Goal: Check status: Verify the current state of an ongoing process or item

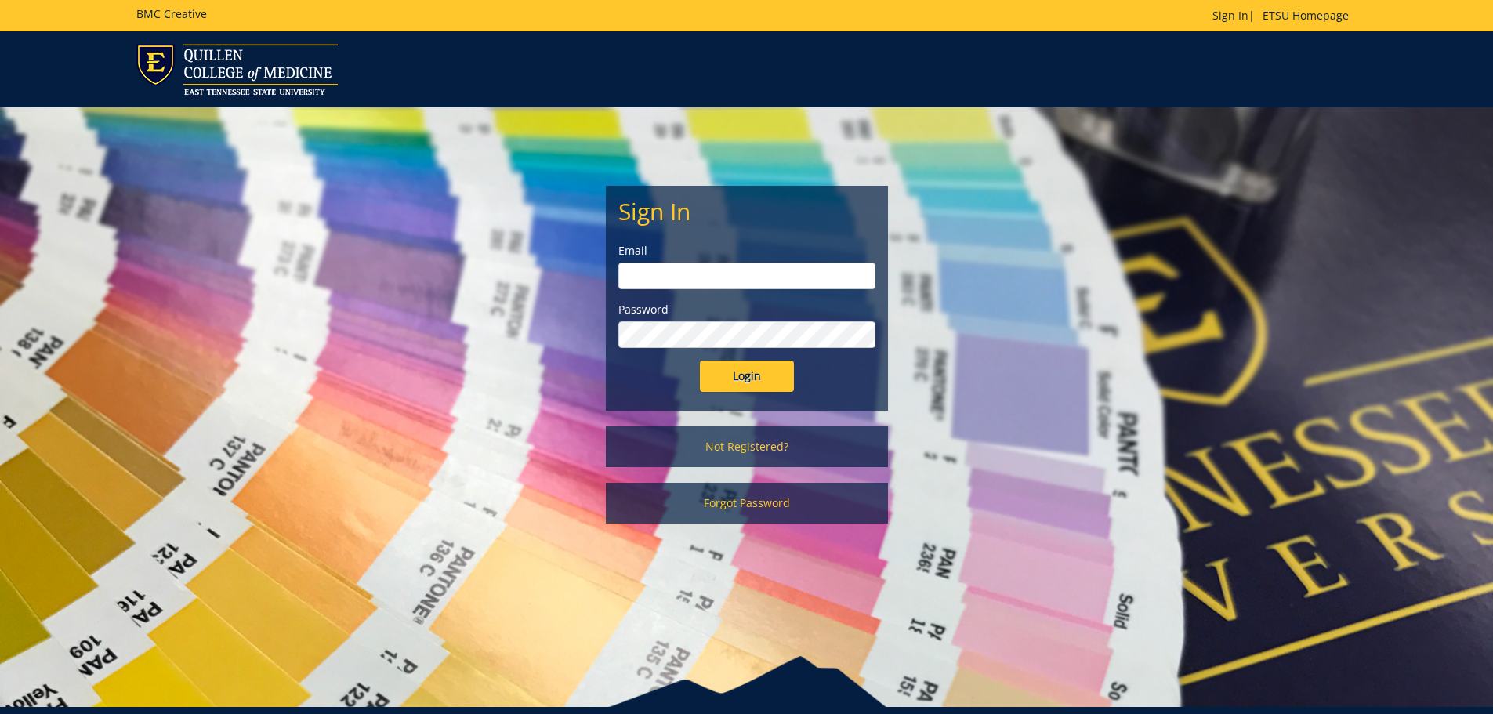
type input "[EMAIL_ADDRESS][DOMAIN_NAME]"
click at [756, 377] on input "Login" at bounding box center [747, 376] width 94 height 31
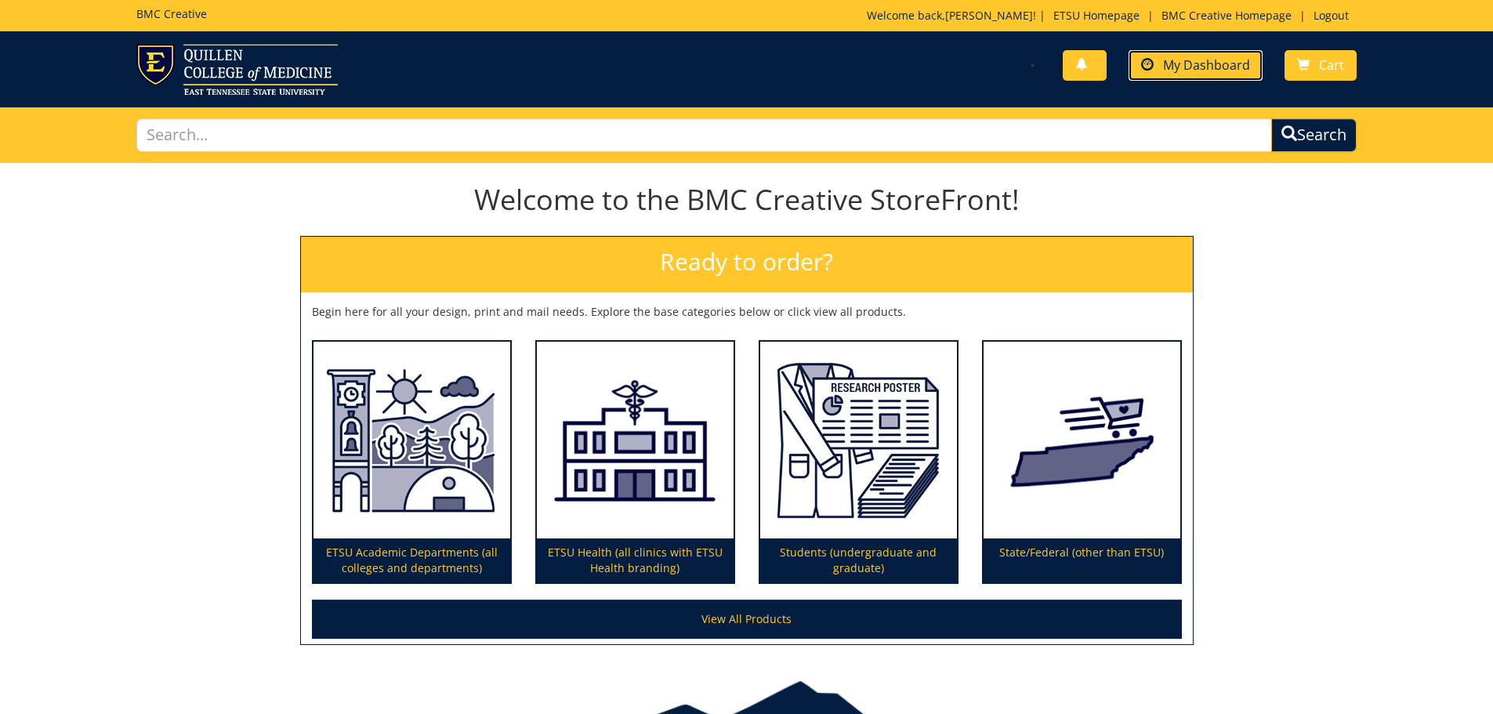
click at [1191, 63] on span "My Dashboard" at bounding box center [1206, 64] width 87 height 17
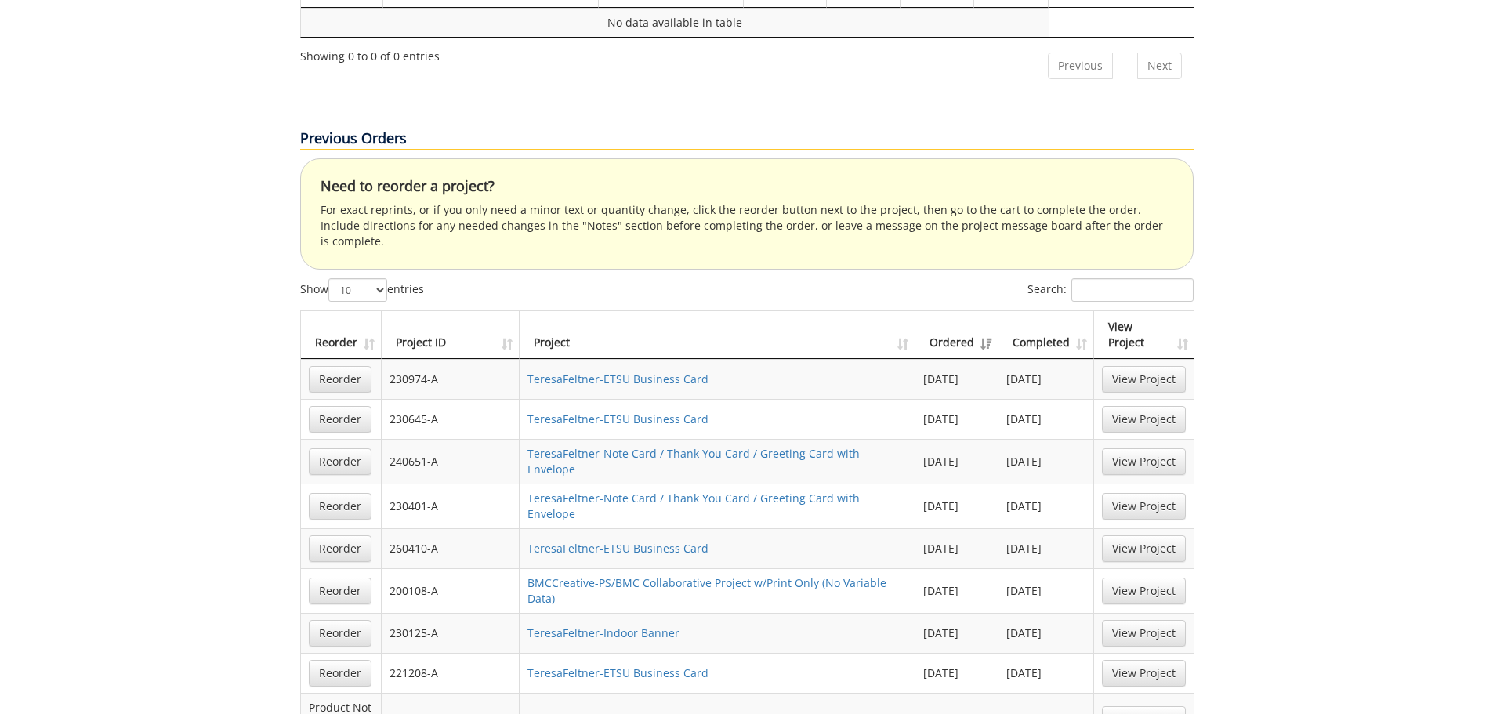
scroll to position [1019, 0]
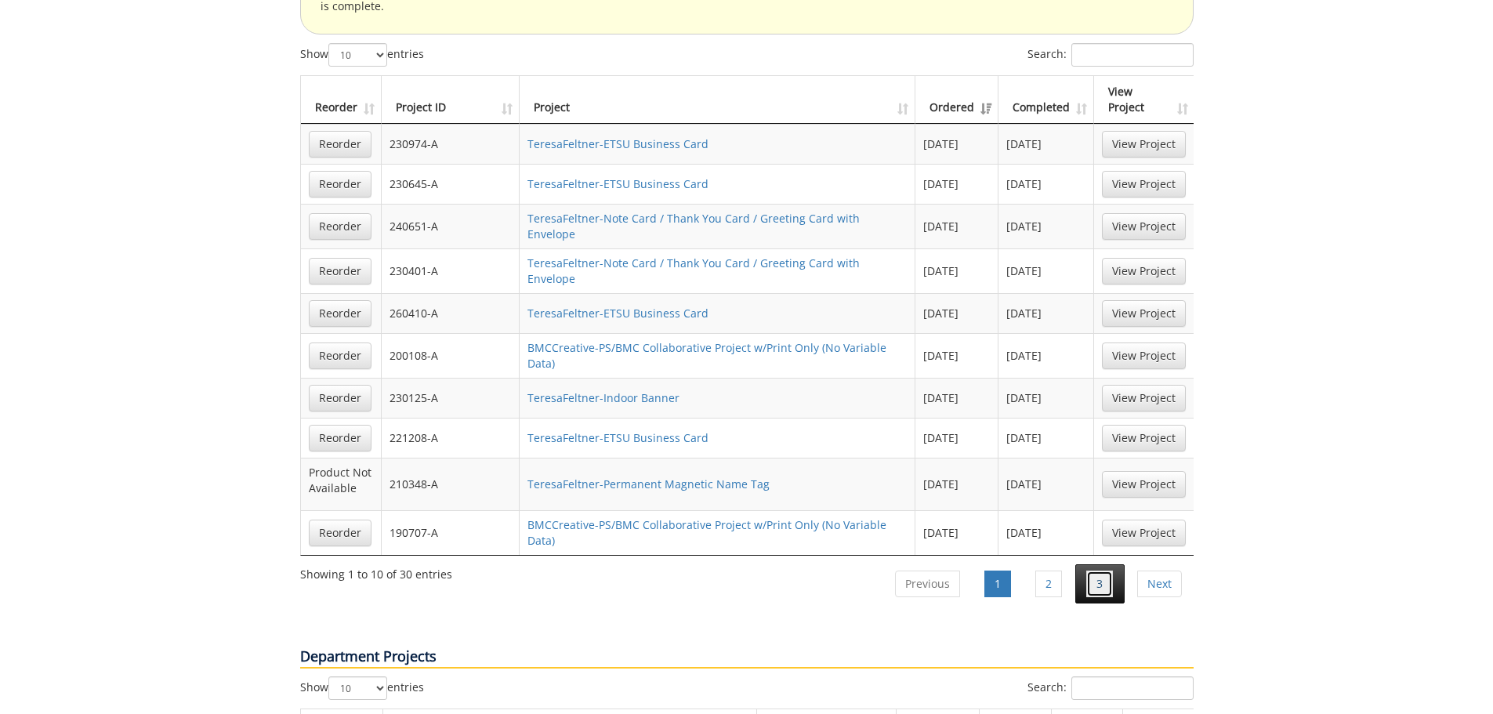
click at [1104, 571] on link "3" at bounding box center [1099, 584] width 27 height 27
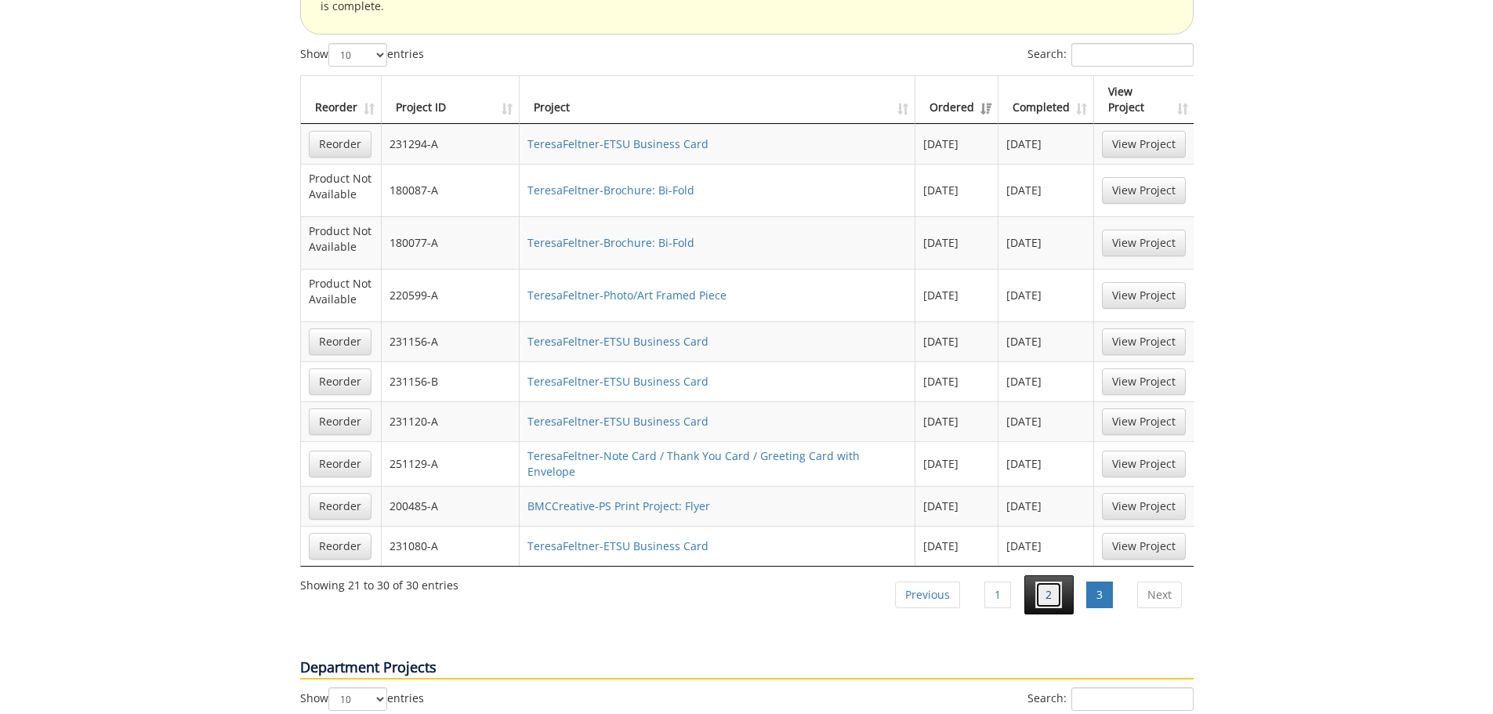
click at [1054, 582] on link "2" at bounding box center [1048, 595] width 27 height 27
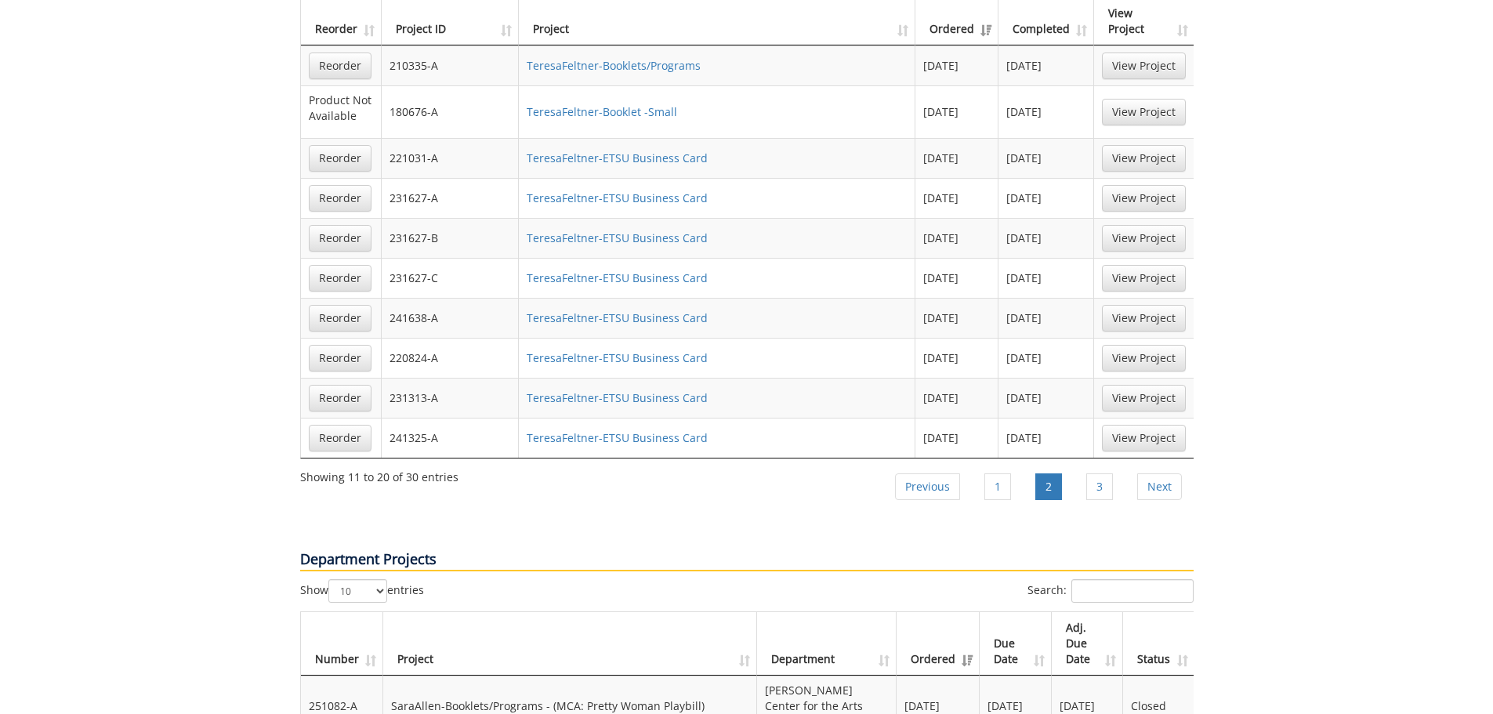
scroll to position [862, 0]
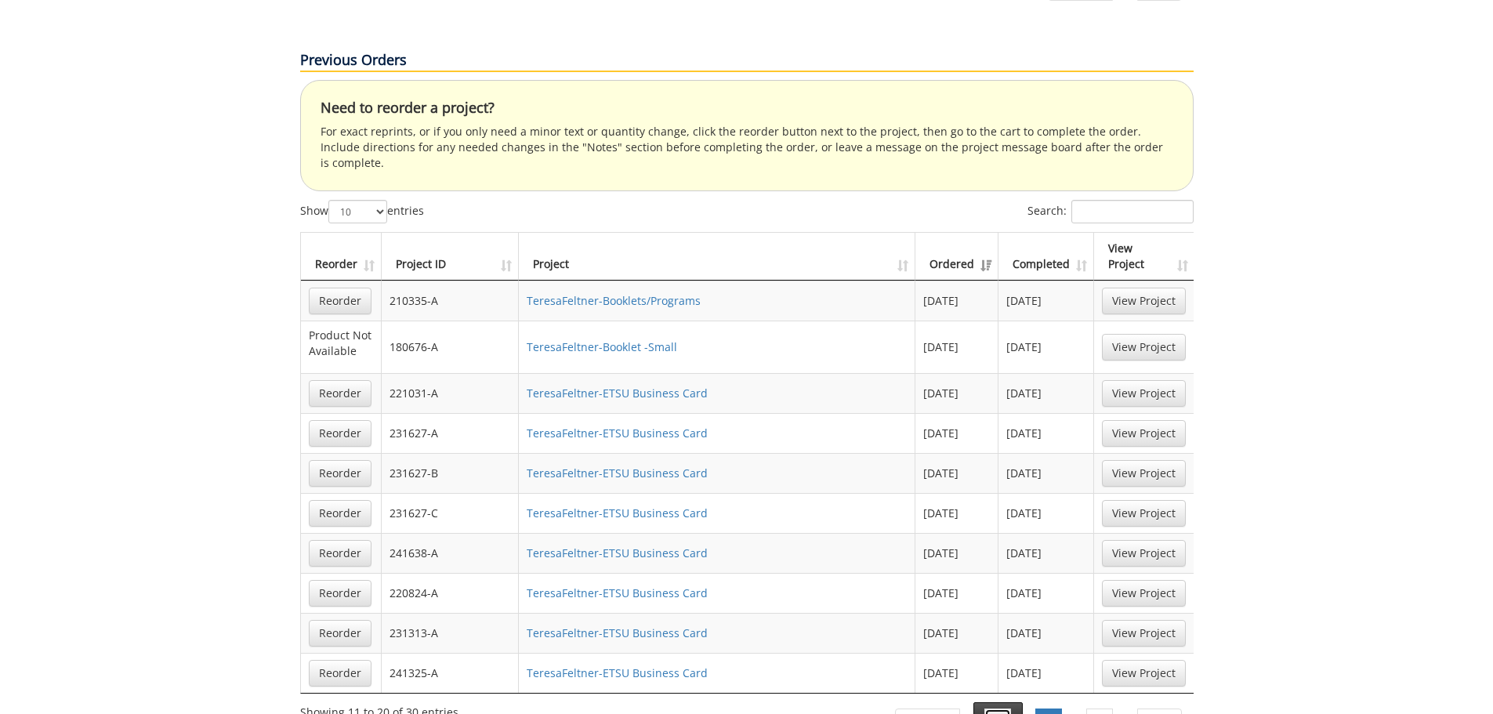
click at [992, 709] on link "1" at bounding box center [997, 722] width 27 height 27
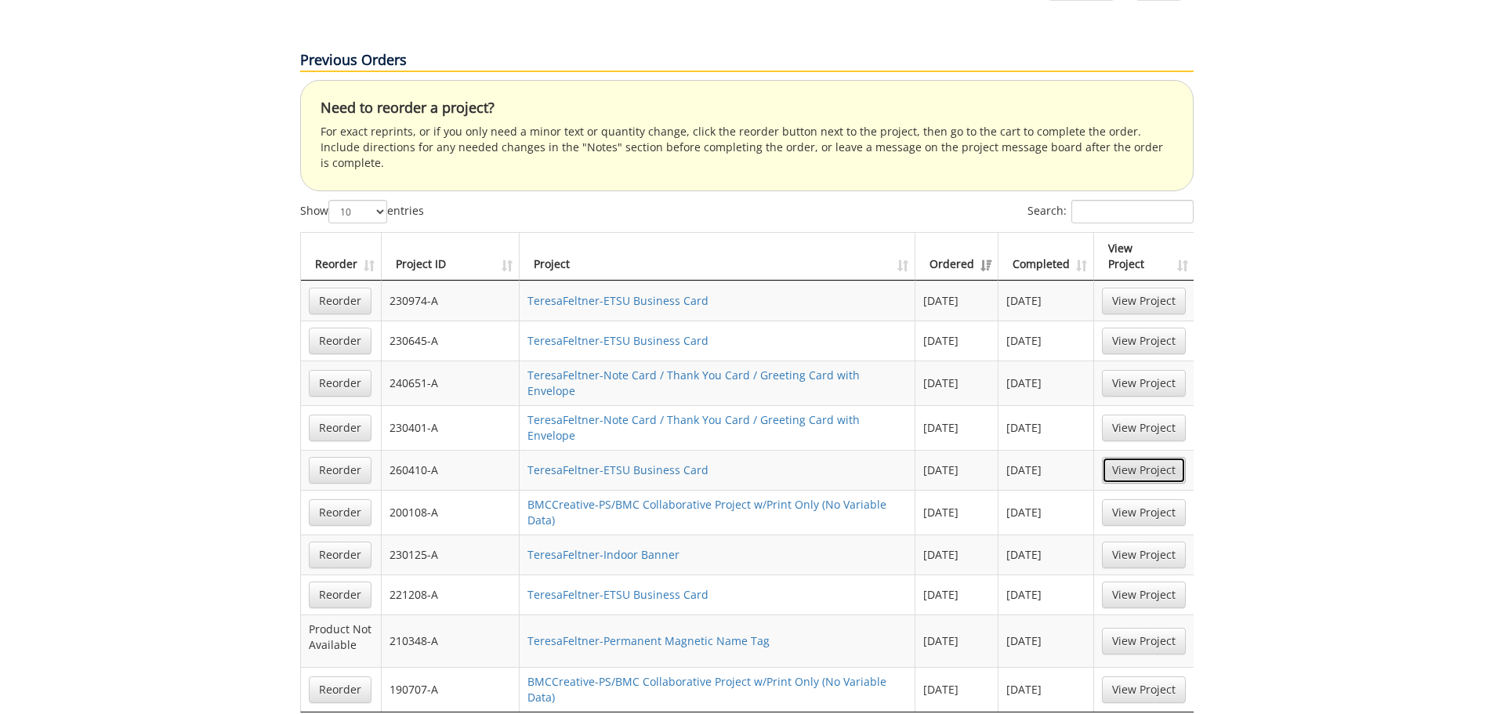
click at [1151, 457] on link "View Project" at bounding box center [1144, 470] width 84 height 27
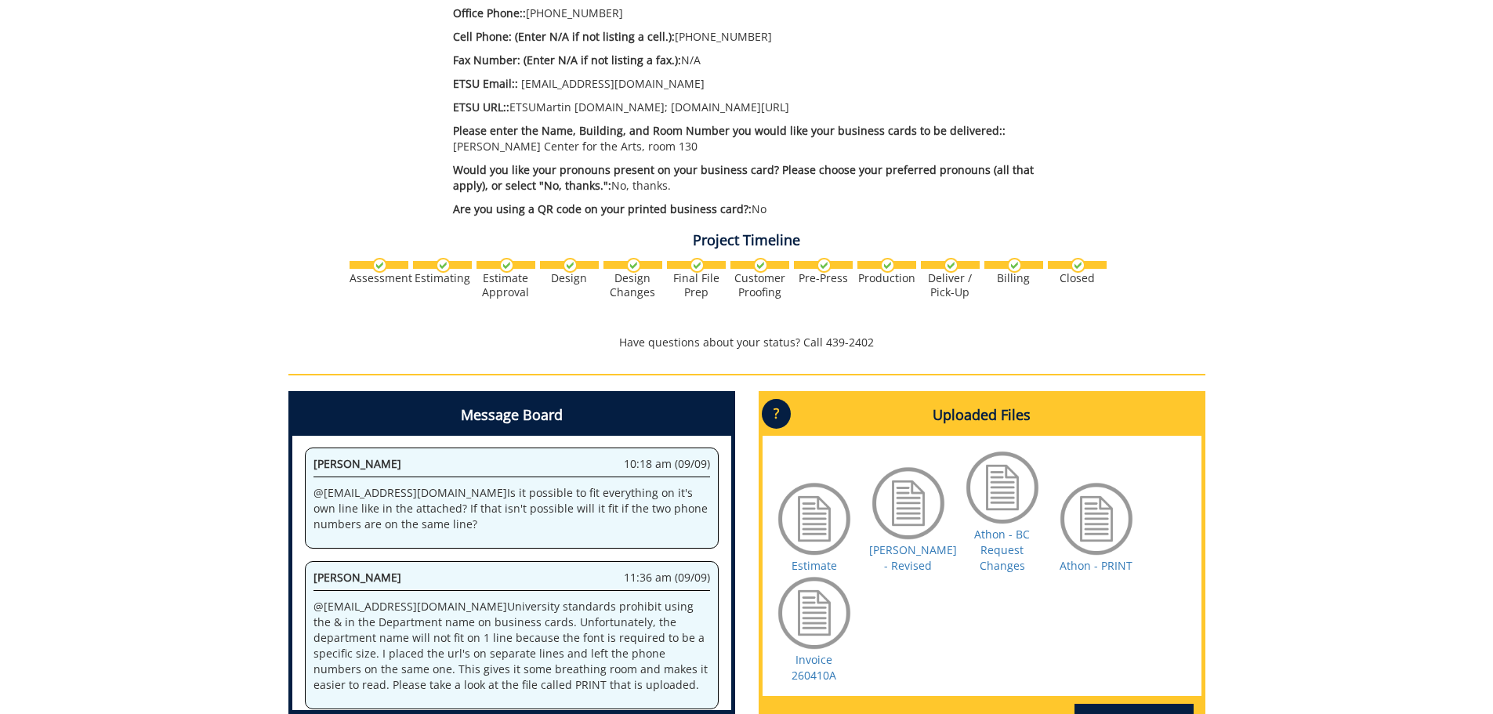
scroll to position [784, 0]
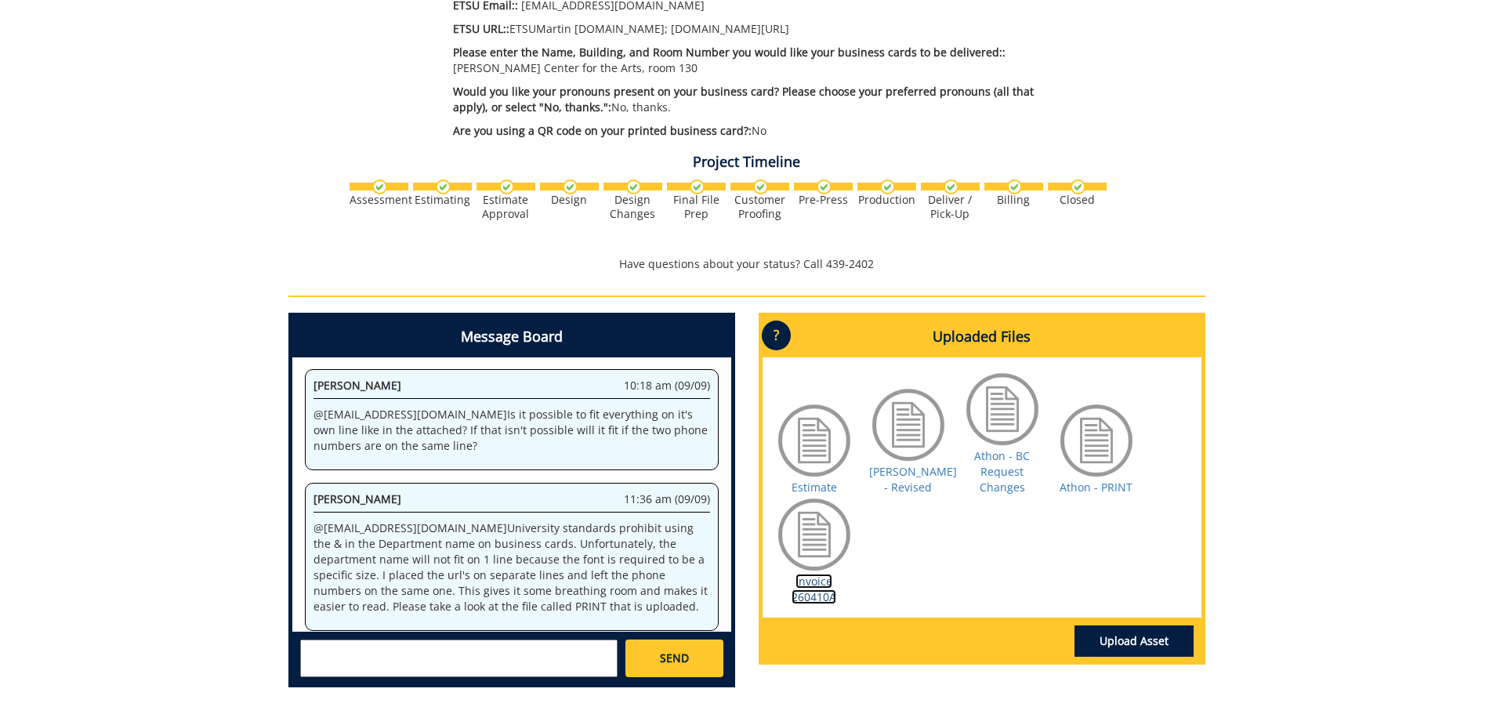
click at [817, 574] on link "Invoice 260410A" at bounding box center [814, 589] width 45 height 31
